Goal: Use online tool/utility: Utilize a website feature to perform a specific function

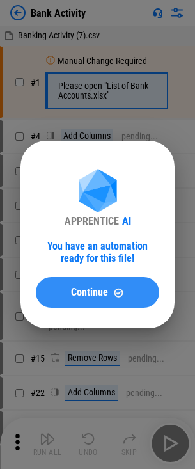
click at [110, 292] on div "Continue" at bounding box center [97, 292] width 93 height 11
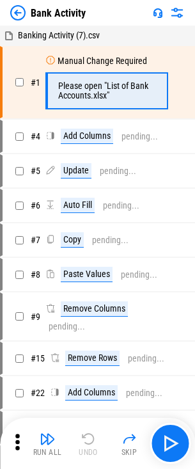
click at [23, 14] on img at bounding box center [17, 12] width 15 height 15
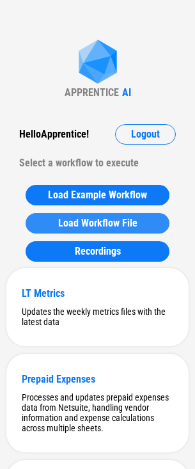
click at [106, 229] on button "Load Workflow File" at bounding box center [98, 223] width 144 height 20
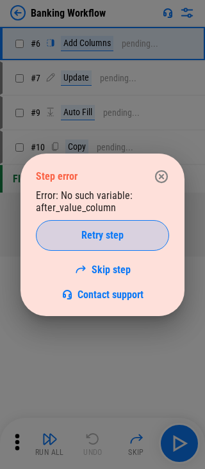
click at [113, 228] on button "Retry step" at bounding box center [102, 235] width 133 height 31
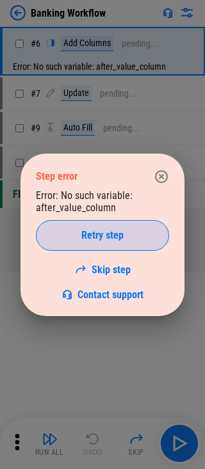
click at [86, 230] on span "Retry step" at bounding box center [102, 235] width 42 height 10
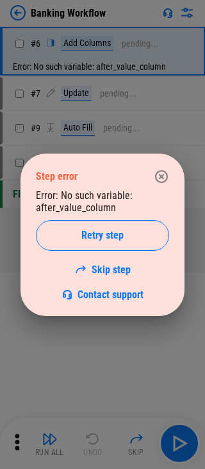
click at [167, 174] on icon "button" at bounding box center [161, 175] width 13 height 13
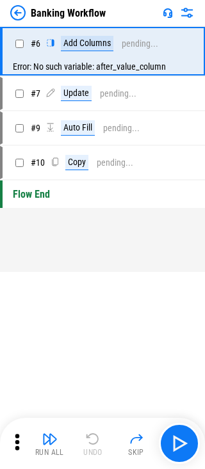
click at [20, 12] on img at bounding box center [17, 12] width 15 height 15
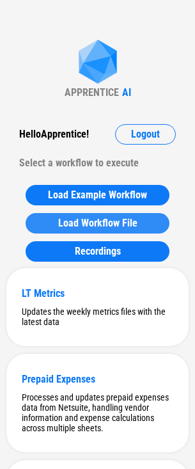
click at [89, 223] on span "Load Workflow File" at bounding box center [97, 223] width 79 height 10
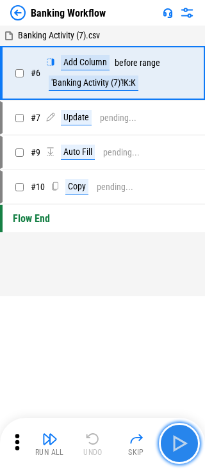
click at [169, 444] on img "button" at bounding box center [179, 443] width 20 height 20
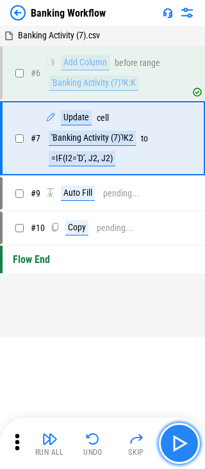
click at [169, 444] on img "button" at bounding box center [179, 443] width 20 height 20
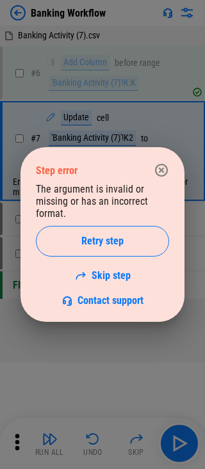
click at [164, 168] on icon "button" at bounding box center [160, 169] width 15 height 15
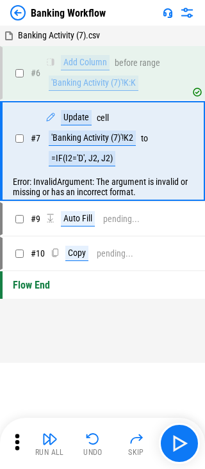
click at [17, 449] on icon at bounding box center [17, 441] width 4 height 16
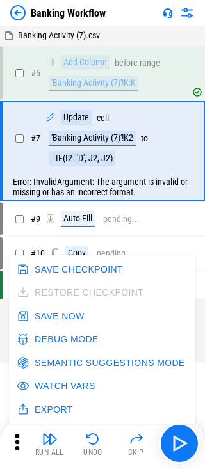
click at [40, 339] on button "Debug Mode" at bounding box center [58, 339] width 89 height 24
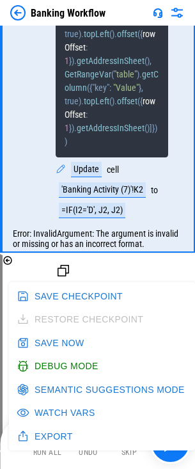
scroll to position [1470, 0]
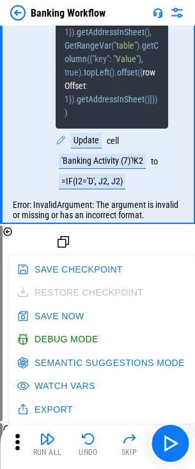
click at [14, 242] on div "# 8 SetVar ( "after_value_column_range" , RangeAddress ( GetCellVar ( { "name" …" at bounding box center [97, 323] width 168 height 194
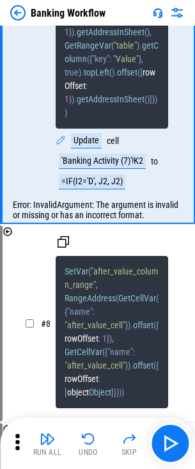
click at [12, 237] on icon at bounding box center [8, 231] width 10 height 10
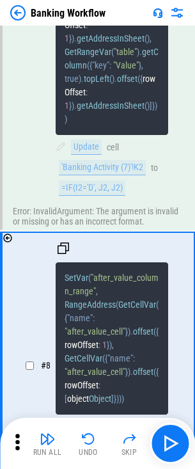
scroll to position [1409, 0]
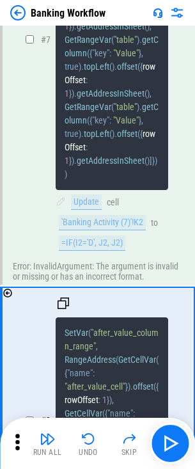
click at [47, 220] on div "# 7 EditCell ( GetCellVar ( { "name" : "after_value_cell" } ) . offset ( { rowO…" at bounding box center [97, 39] width 168 height 438
click at [77, 166] on span "getAddressInSheet" at bounding box center [111, 160] width 68 height 10
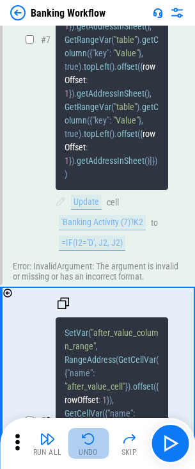
click at [86, 446] on img "button" at bounding box center [88, 438] width 15 height 15
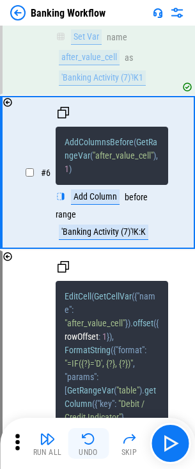
scroll to position [920, 0]
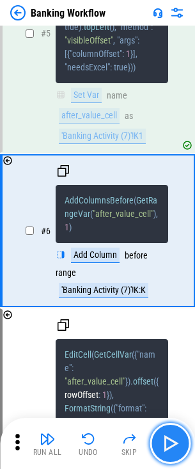
click at [183, 445] on button "button" at bounding box center [170, 443] width 41 height 41
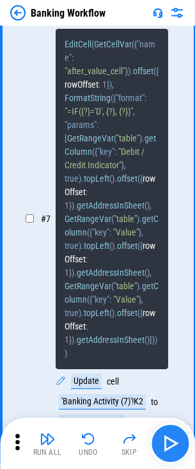
scroll to position [1232, 0]
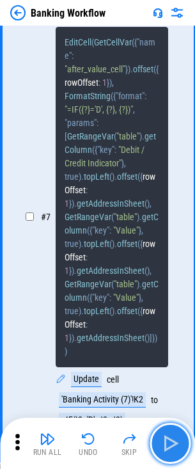
click at [182, 444] on button "button" at bounding box center [170, 443] width 41 height 41
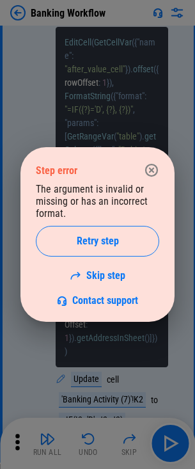
click at [118, 245] on span "Retry step" at bounding box center [98, 241] width 42 height 10
click at [152, 169] on icon "button" at bounding box center [151, 169] width 15 height 15
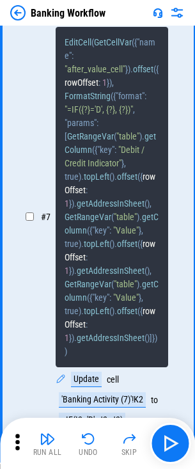
click at [22, 19] on img at bounding box center [17, 12] width 15 height 15
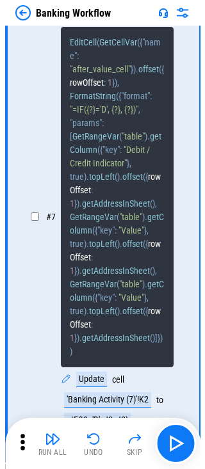
scroll to position [0, 0]
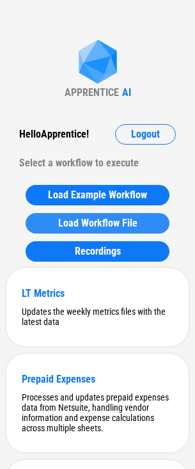
click at [88, 219] on span "Load Workflow File" at bounding box center [97, 223] width 79 height 10
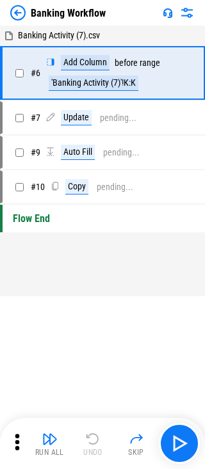
click at [188, 13] on img at bounding box center [186, 12] width 15 height 15
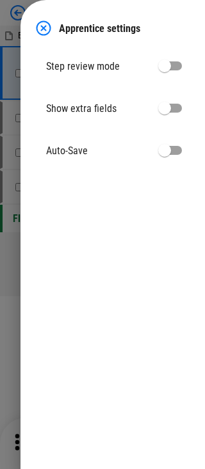
click at [188, 13] on div "Apprentice settings Step review mode Show extra fields Auto-Save" at bounding box center [112, 234] width 184 height 469
click at [193, 8] on div "Apprentice settings Step review mode Show extra fields Auto-Save" at bounding box center [112, 234] width 184 height 469
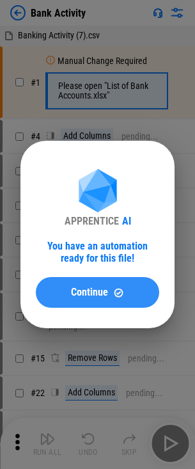
click at [79, 295] on span "Continue" at bounding box center [89, 292] width 37 height 10
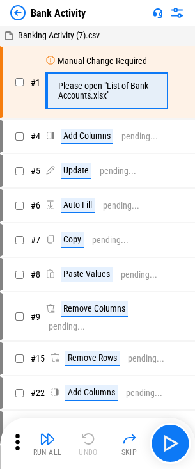
click at [21, 15] on img at bounding box center [17, 12] width 15 height 15
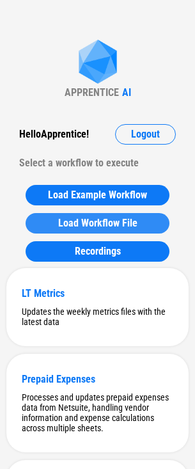
click at [93, 226] on span "Load Workflow File" at bounding box center [97, 223] width 79 height 10
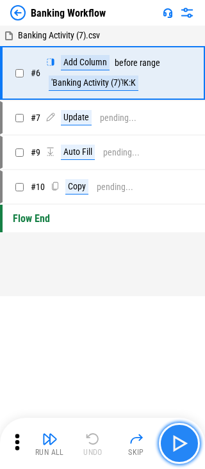
click at [179, 447] on img "button" at bounding box center [179, 443] width 20 height 20
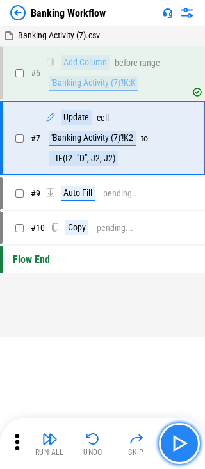
click at [183, 447] on img "button" at bounding box center [179, 443] width 20 height 20
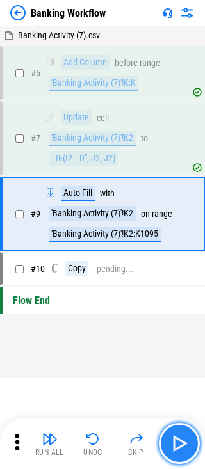
click at [183, 447] on img "button" at bounding box center [179, 443] width 20 height 20
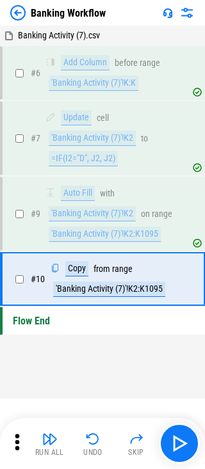
click at [15, 15] on img at bounding box center [17, 12] width 15 height 15
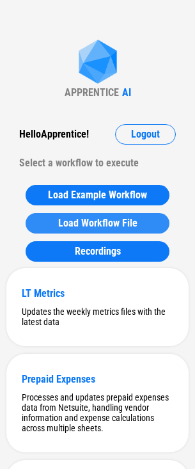
click at [114, 222] on span "Load Workflow File" at bounding box center [97, 223] width 79 height 10
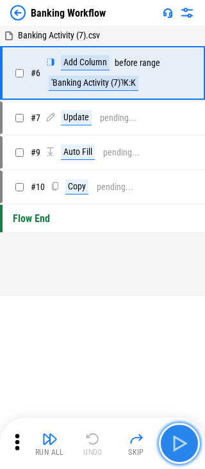
click at [166, 447] on button "button" at bounding box center [179, 443] width 41 height 41
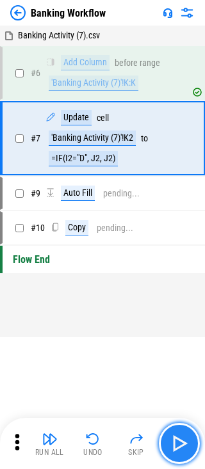
click at [176, 446] on img "button" at bounding box center [179, 443] width 20 height 20
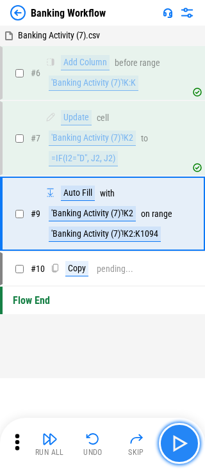
click at [176, 446] on img "button" at bounding box center [179, 443] width 20 height 20
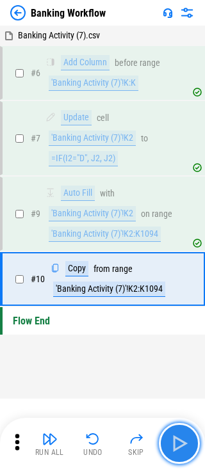
click at [176, 446] on img "button" at bounding box center [179, 443] width 20 height 20
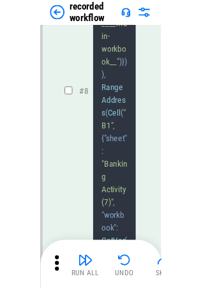
scroll to position [3281, 0]
